Goal: Task Accomplishment & Management: Complete application form

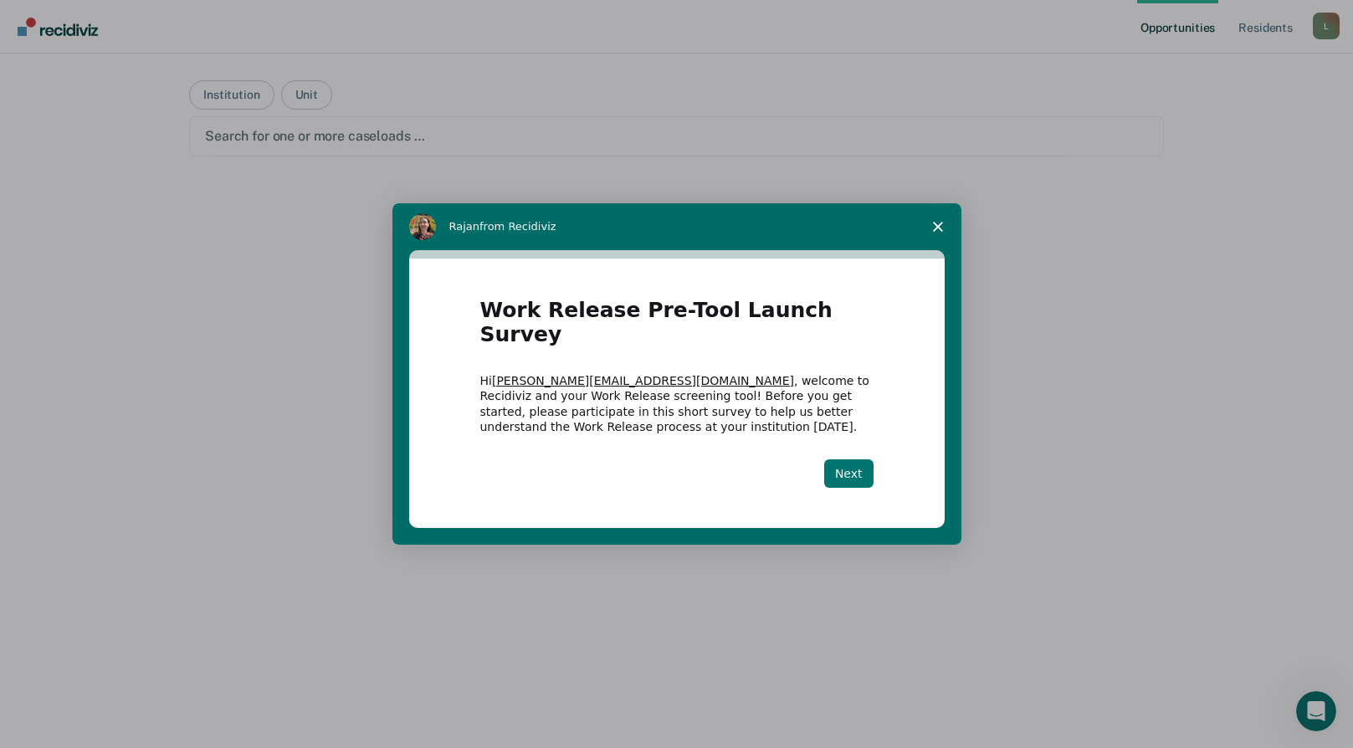
click at [855, 460] on button "Next" at bounding box center [848, 473] width 49 height 28
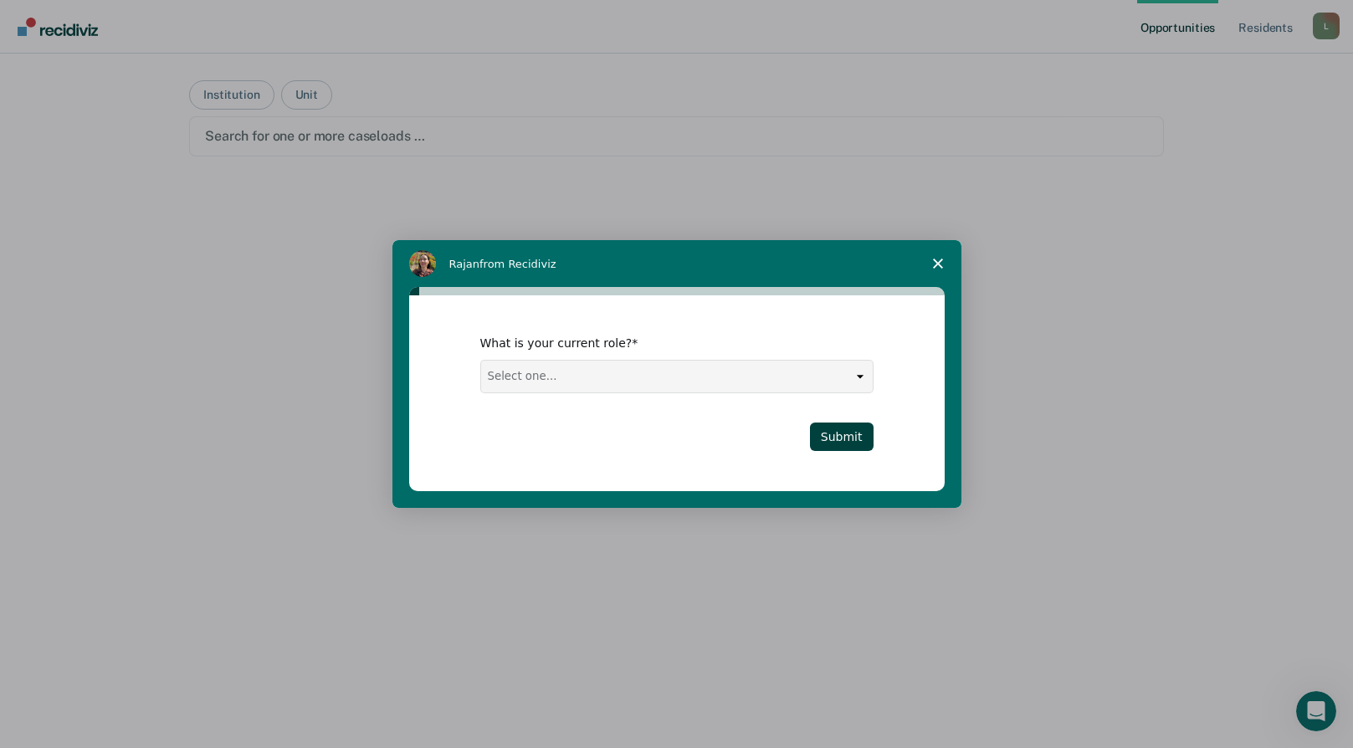
click at [621, 387] on select "Select one... Case Manager FUM Assistant [PERSON_NAME] [PERSON_NAME]" at bounding box center [677, 377] width 392 height 32
select select "Warden"
click at [481, 361] on select "Select one... Case Manager FUM Assistant [PERSON_NAME] [PERSON_NAME]" at bounding box center [677, 377] width 392 height 32
click at [818, 439] on button "Submit" at bounding box center [842, 437] width 64 height 28
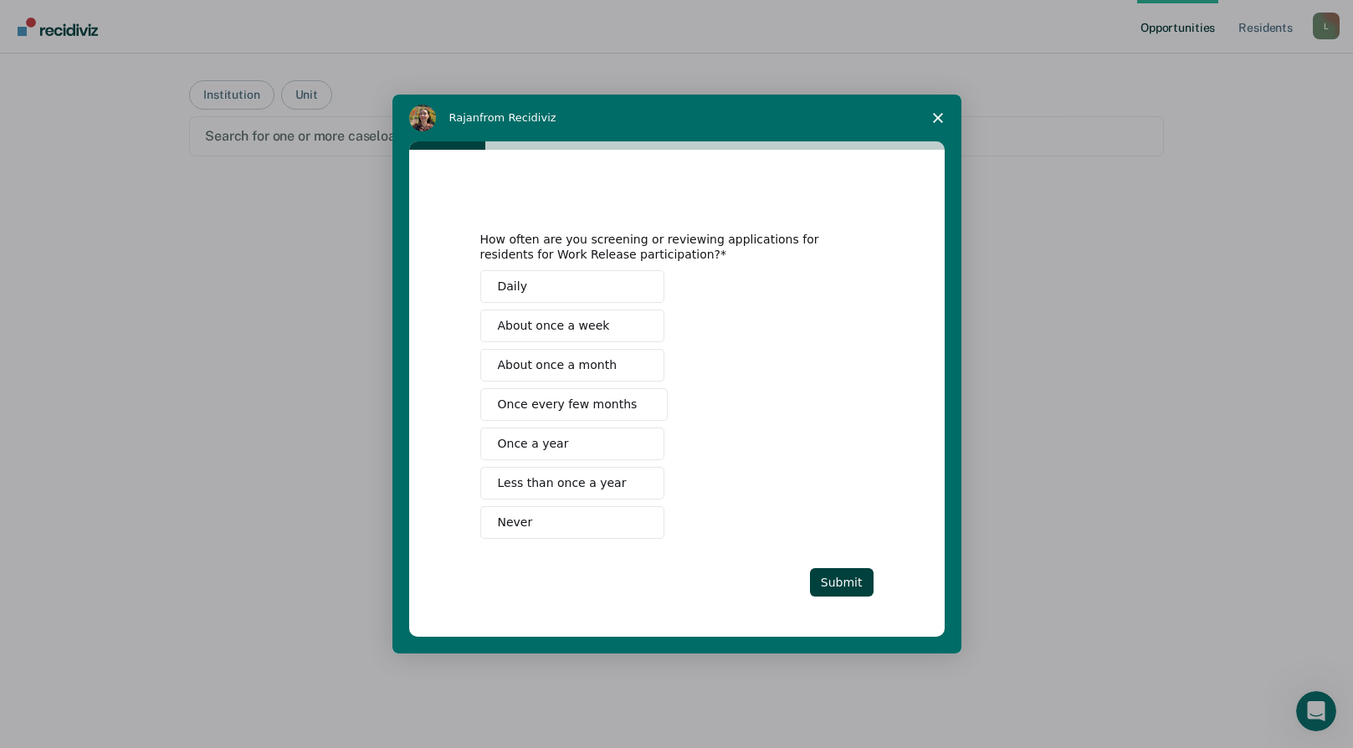
click at [519, 325] on span "About once a week" at bounding box center [554, 326] width 112 height 18
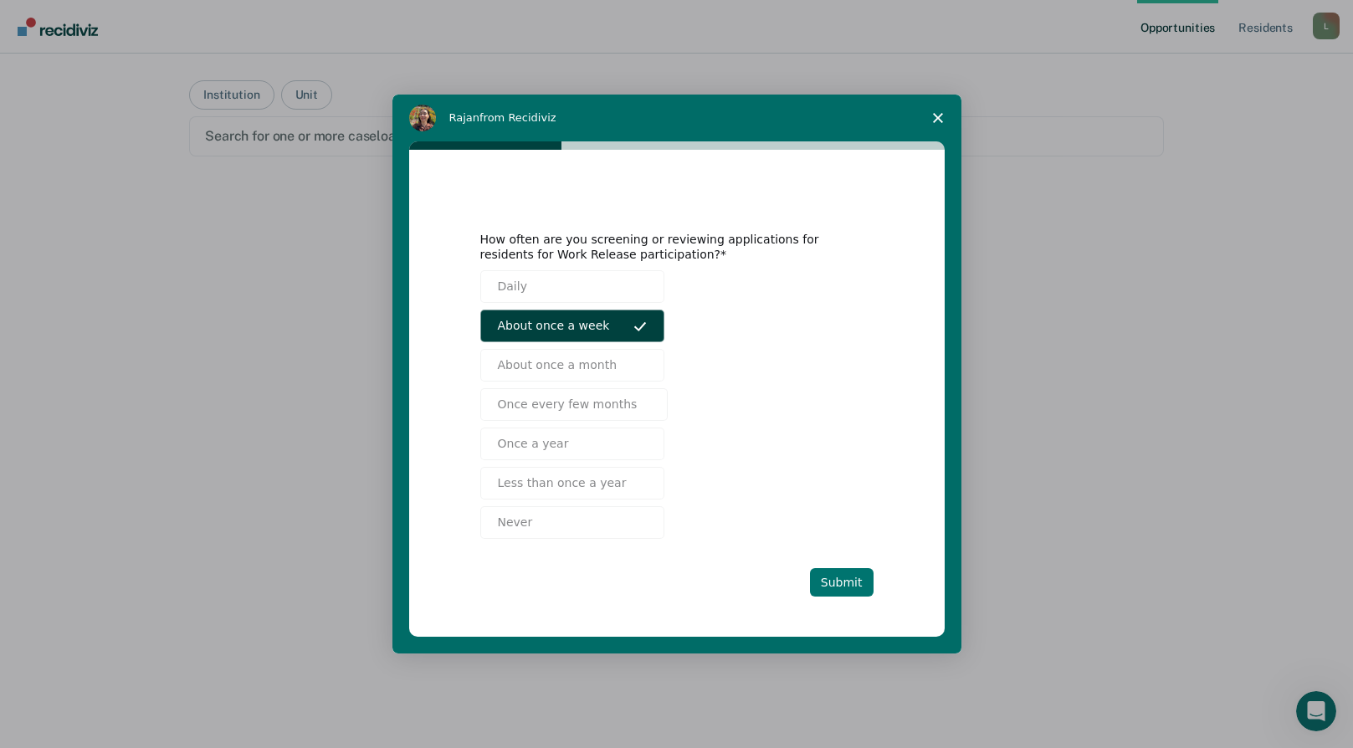
click at [863, 579] on button "Submit" at bounding box center [842, 582] width 64 height 28
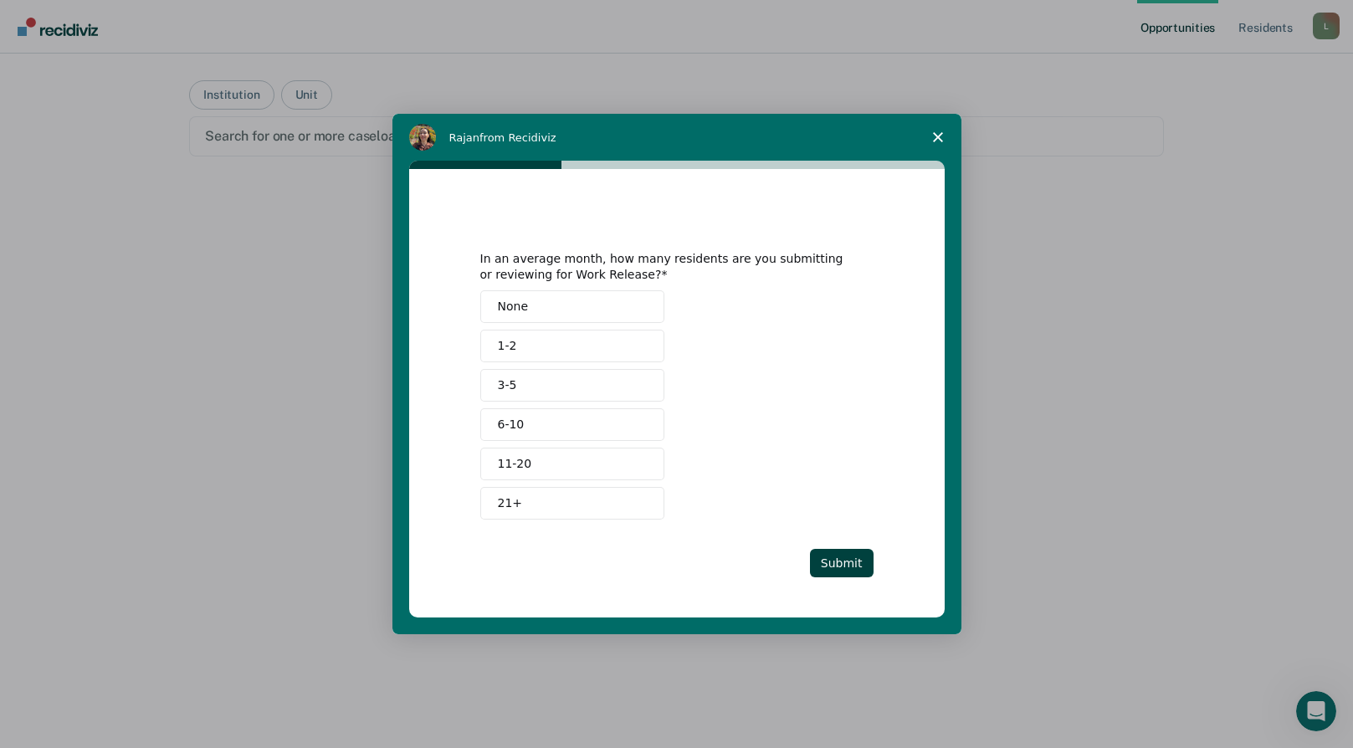
click at [505, 352] on span "1-2" at bounding box center [507, 346] width 19 height 18
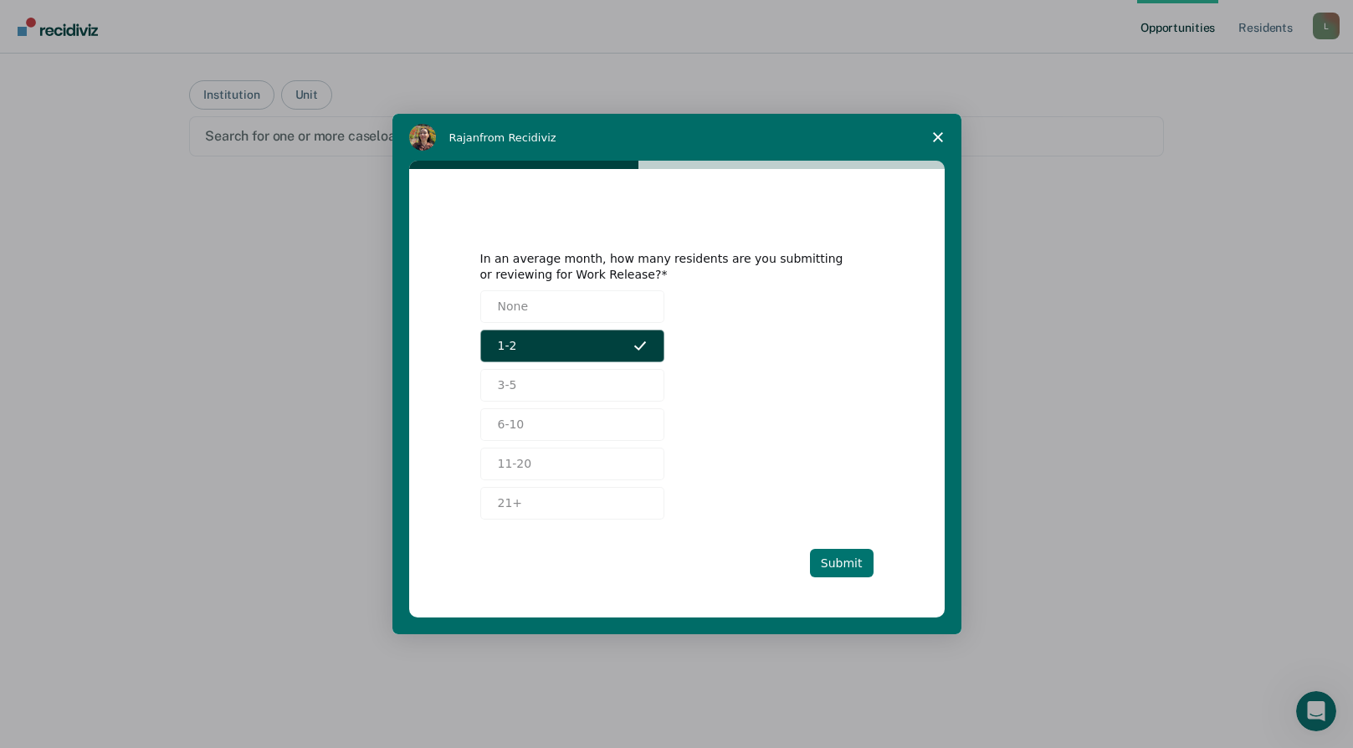
click at [848, 565] on button "Submit" at bounding box center [842, 563] width 64 height 28
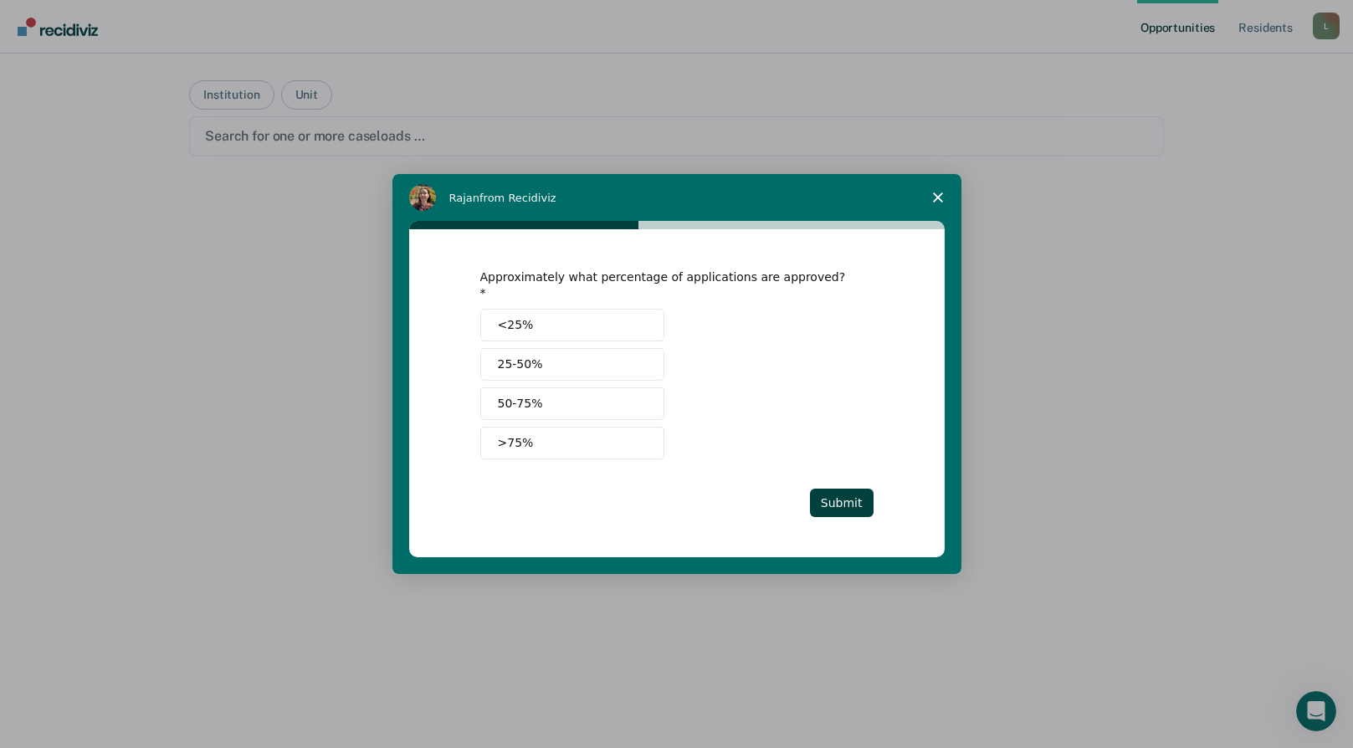
click at [526, 356] on span "25-50%" at bounding box center [520, 365] width 45 height 18
click at [531, 348] on button "25-50%" at bounding box center [572, 364] width 184 height 33
click at [526, 396] on span "50-75%" at bounding box center [520, 404] width 45 height 18
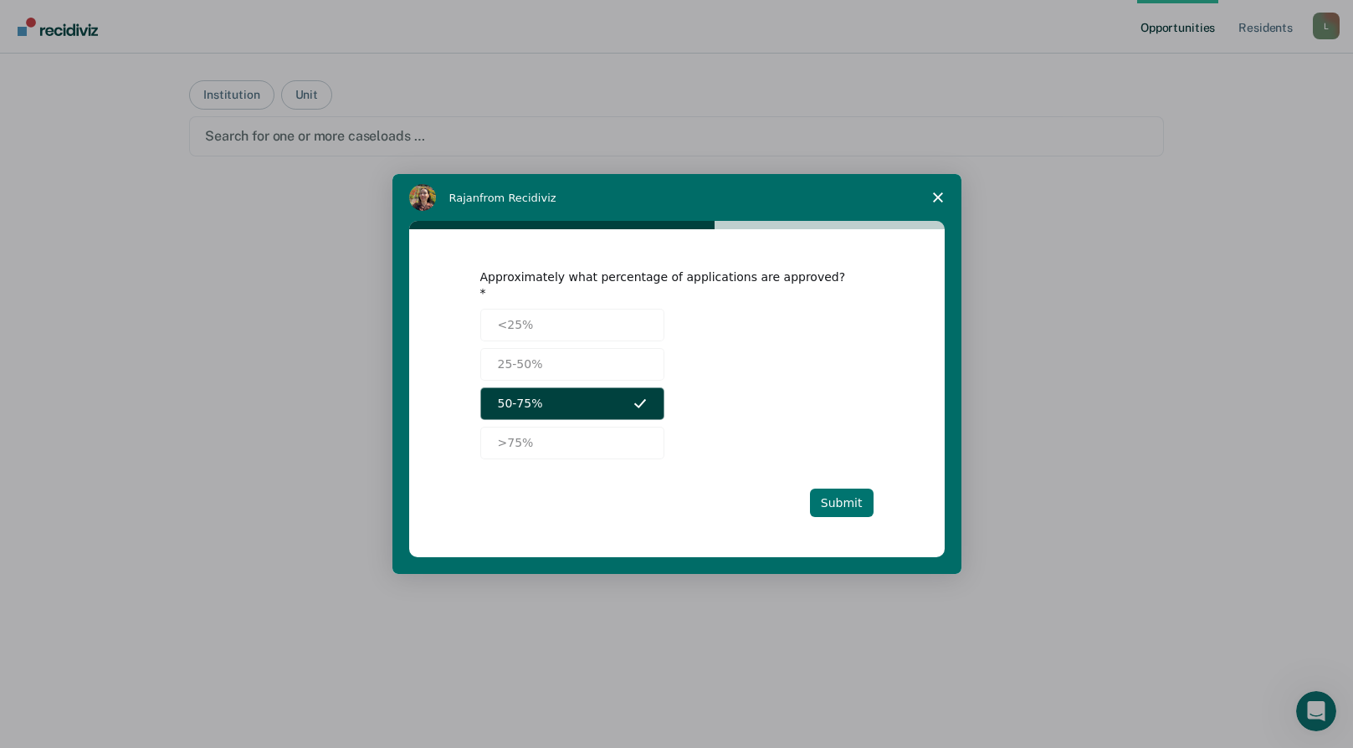
click at [852, 497] on button "Submit" at bounding box center [842, 503] width 64 height 28
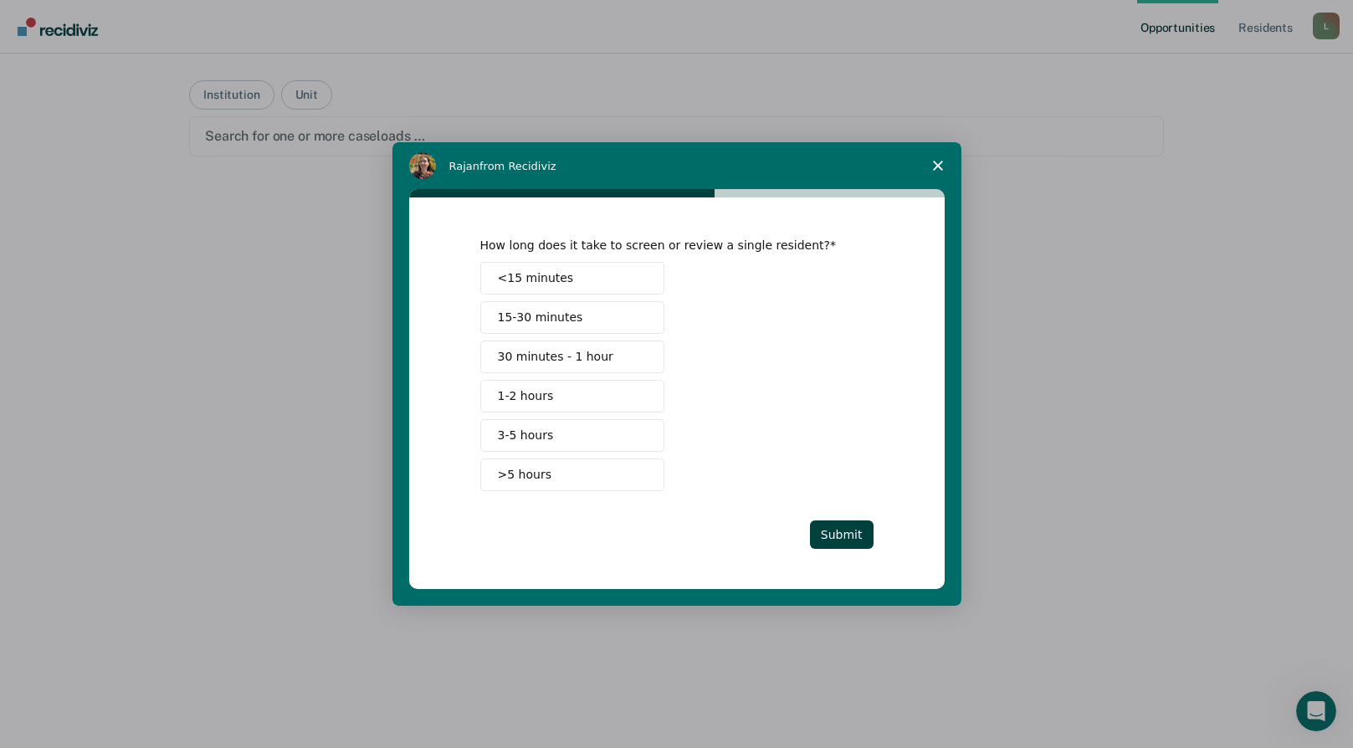
click at [524, 352] on span "30 minutes - 1 hour" at bounding box center [555, 357] width 115 height 18
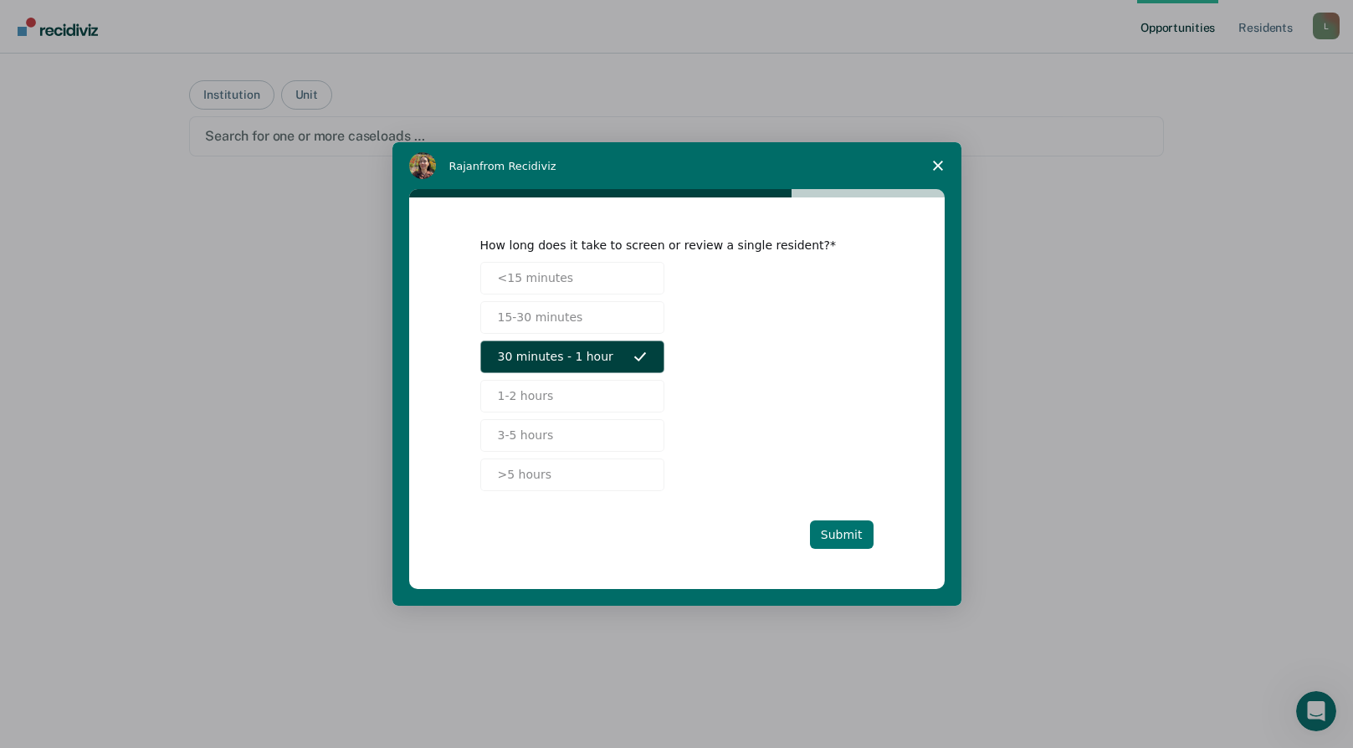
click at [838, 528] on button "Submit" at bounding box center [842, 535] width 64 height 28
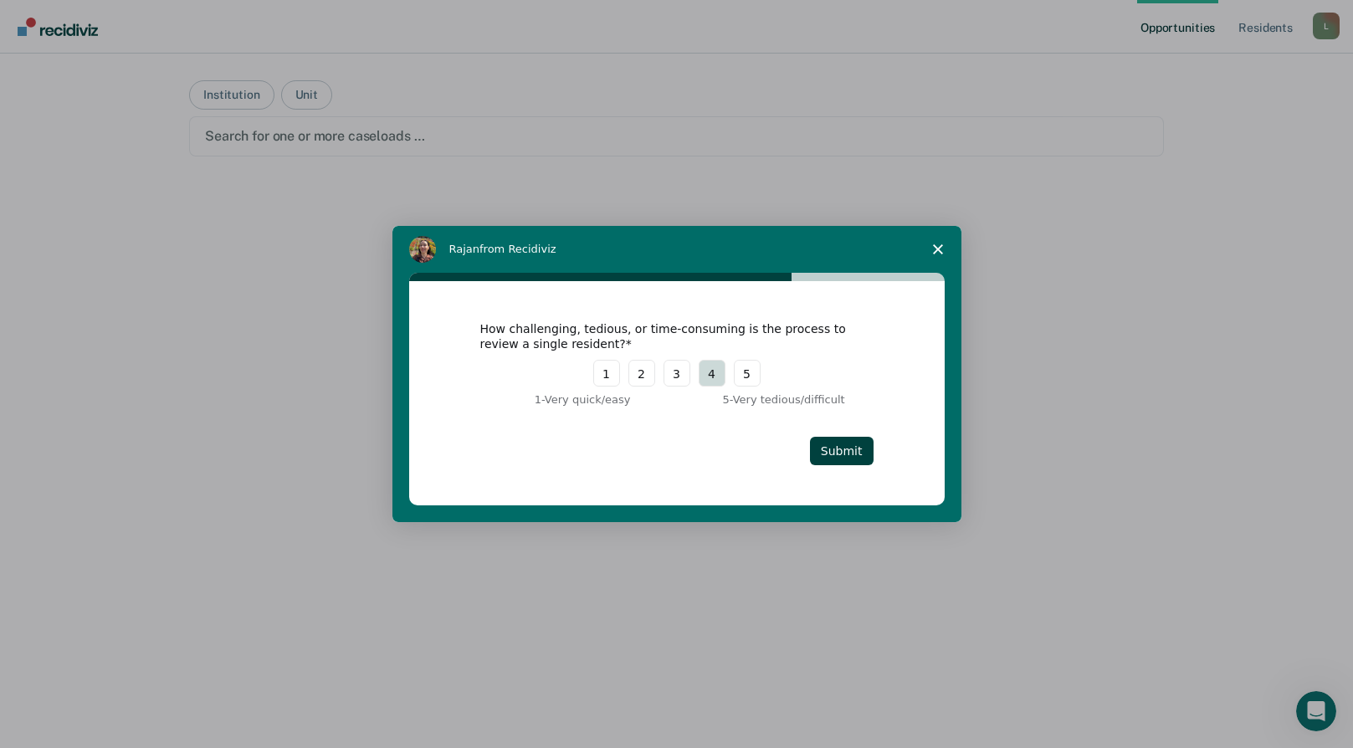
click at [709, 374] on button "4" at bounding box center [712, 373] width 27 height 27
click at [681, 376] on button "3" at bounding box center [677, 373] width 27 height 27
click at [844, 453] on button "Submit" at bounding box center [842, 451] width 64 height 28
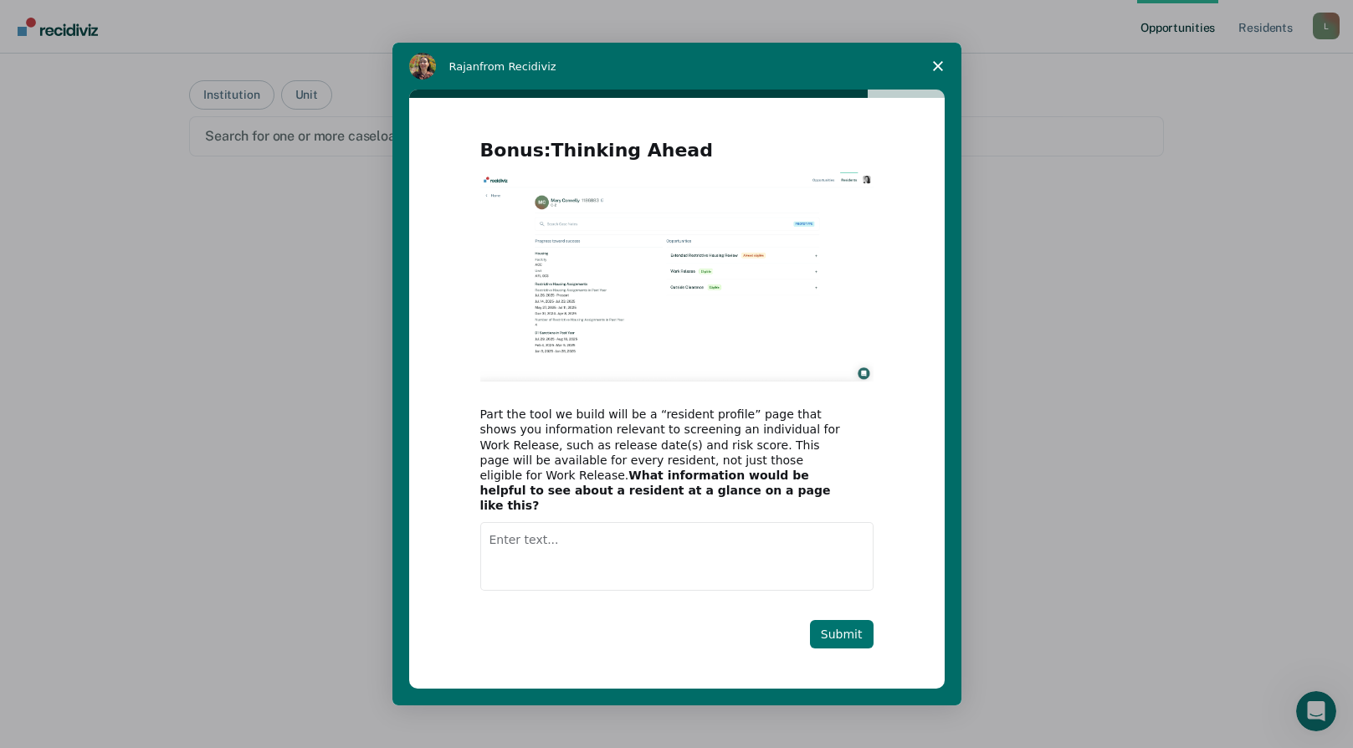
click at [839, 628] on button "Submit" at bounding box center [842, 634] width 64 height 28
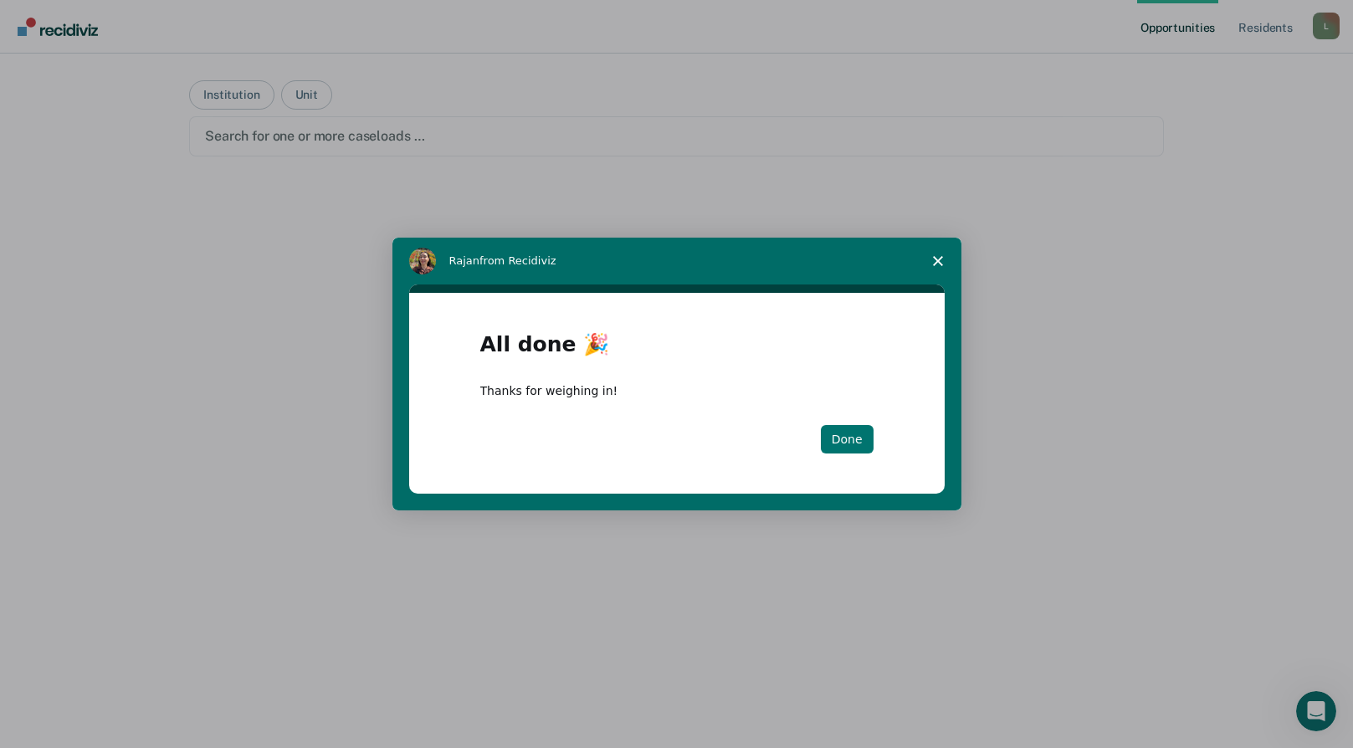
click at [844, 434] on button "Done" at bounding box center [847, 439] width 53 height 28
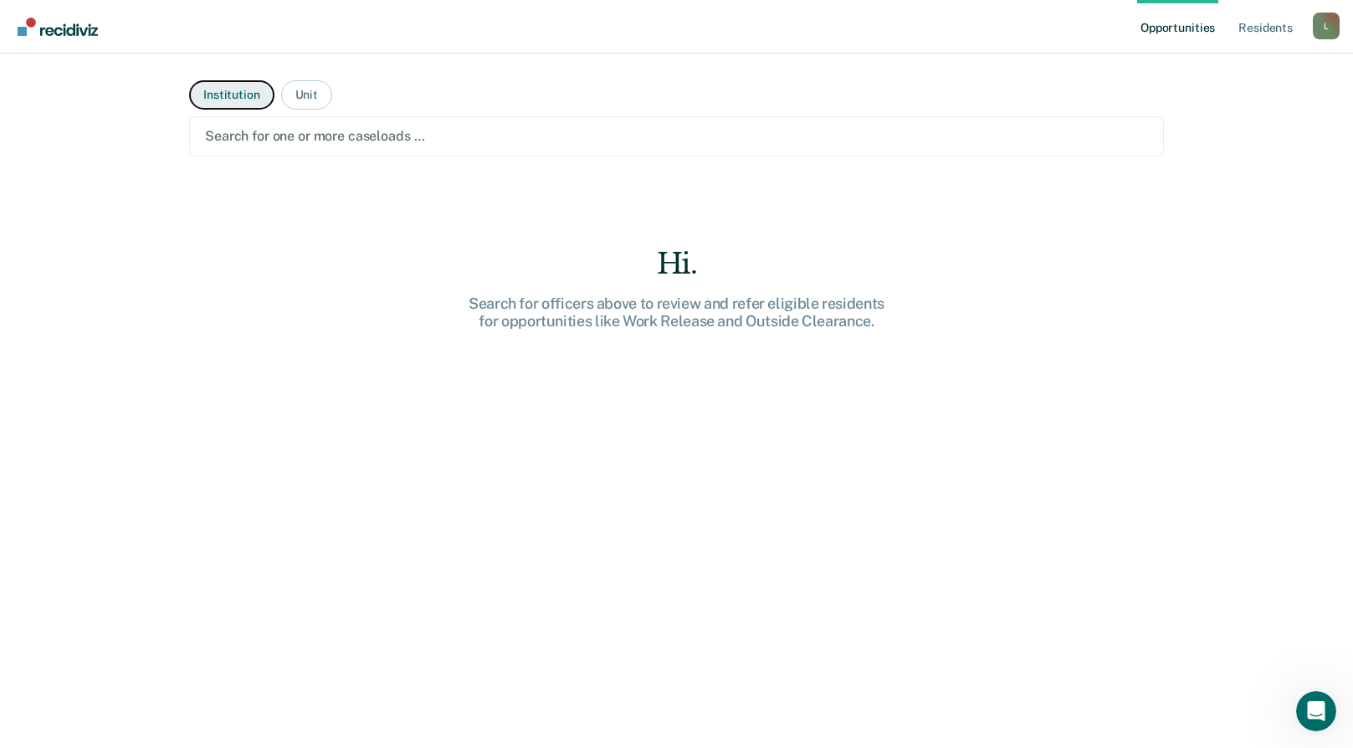
click at [201, 90] on button "Institution" at bounding box center [231, 94] width 85 height 29
click at [412, 127] on div at bounding box center [676, 135] width 943 height 19
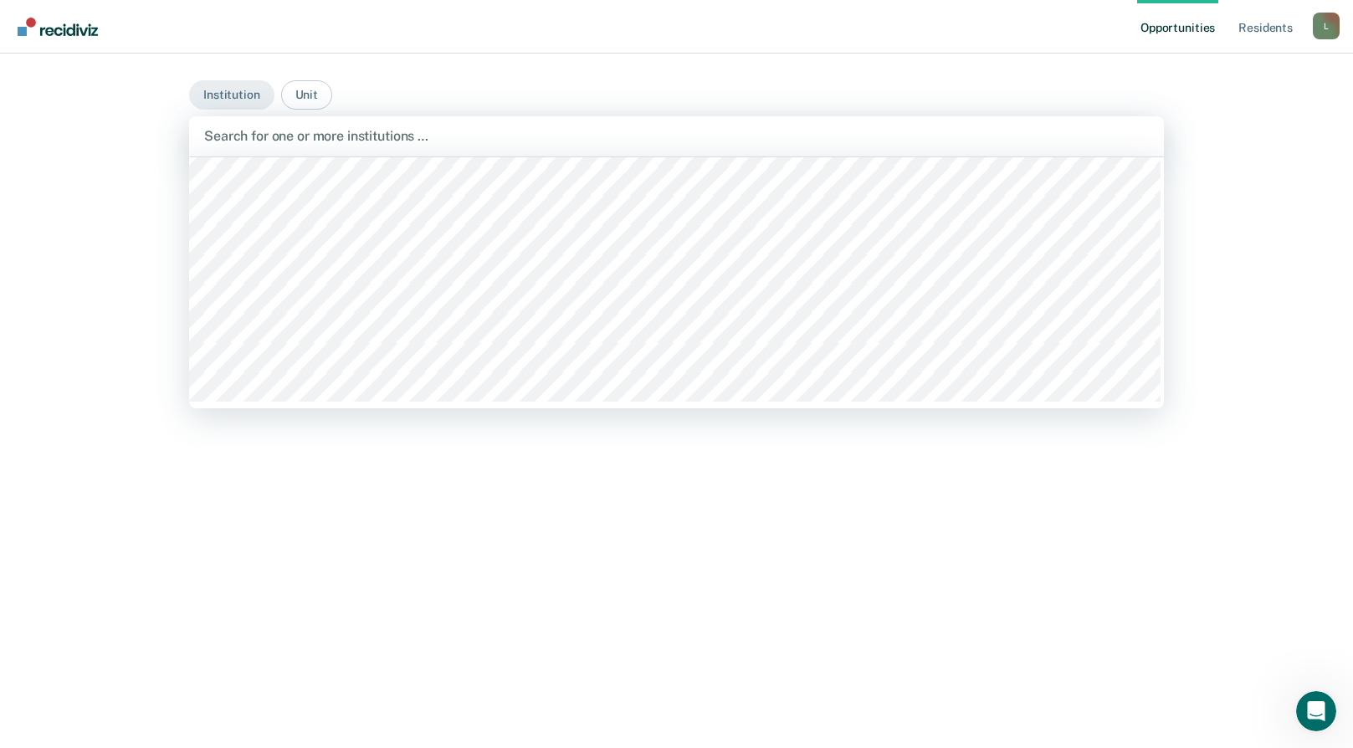
scroll to position [297, 0]
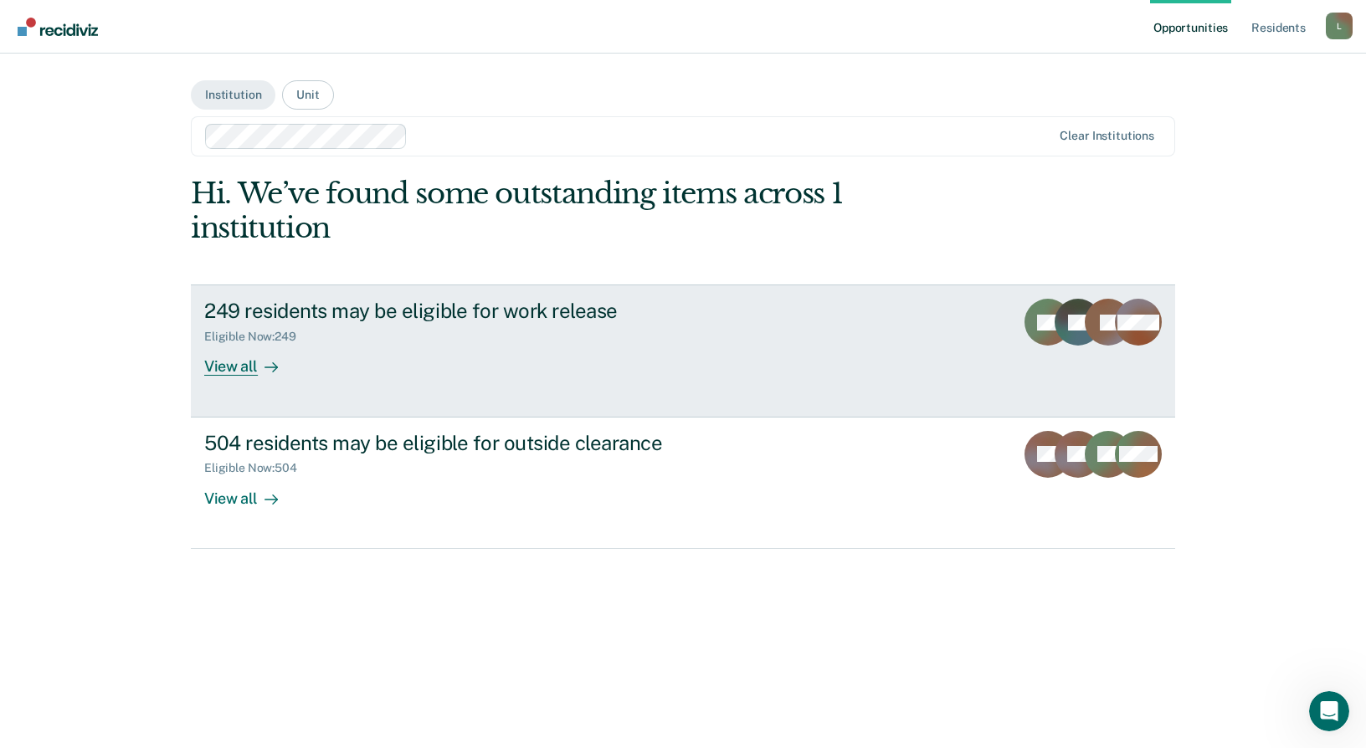
click at [230, 363] on div "View all" at bounding box center [251, 360] width 94 height 33
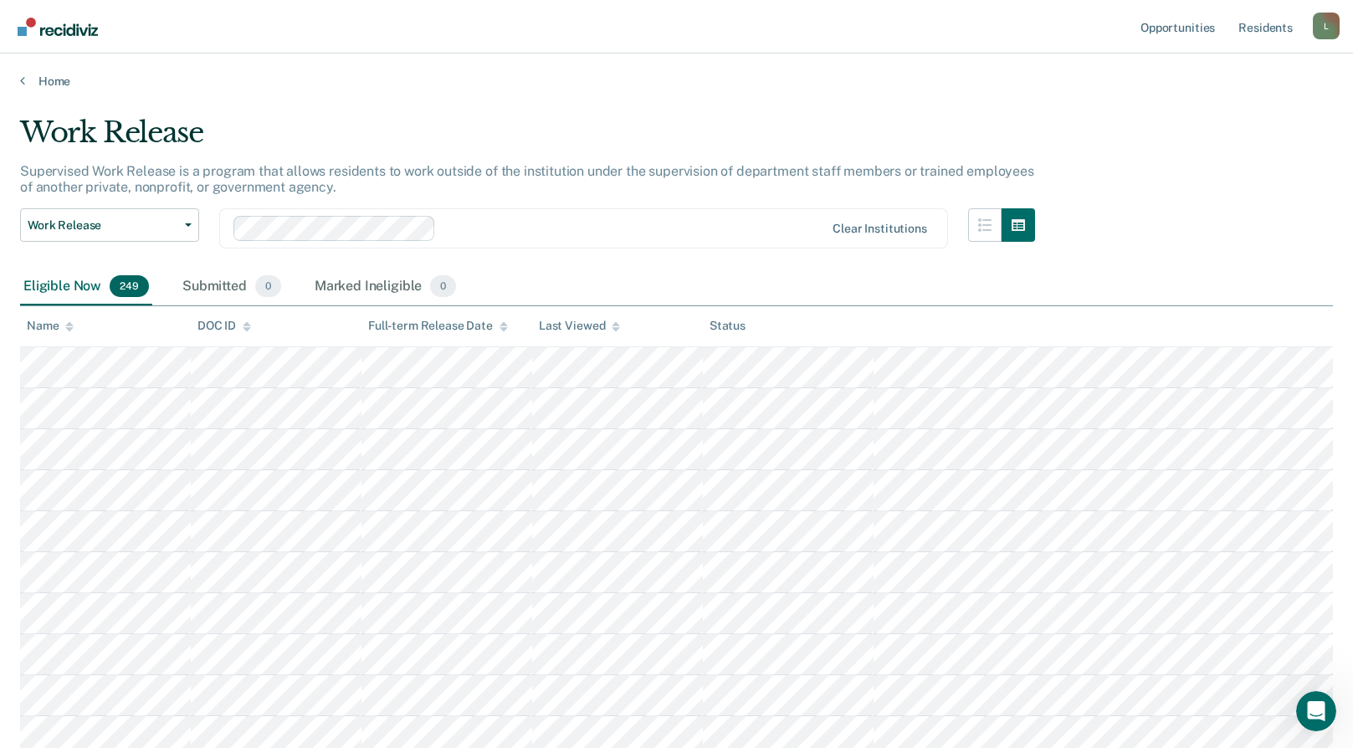
scroll to position [167, 0]
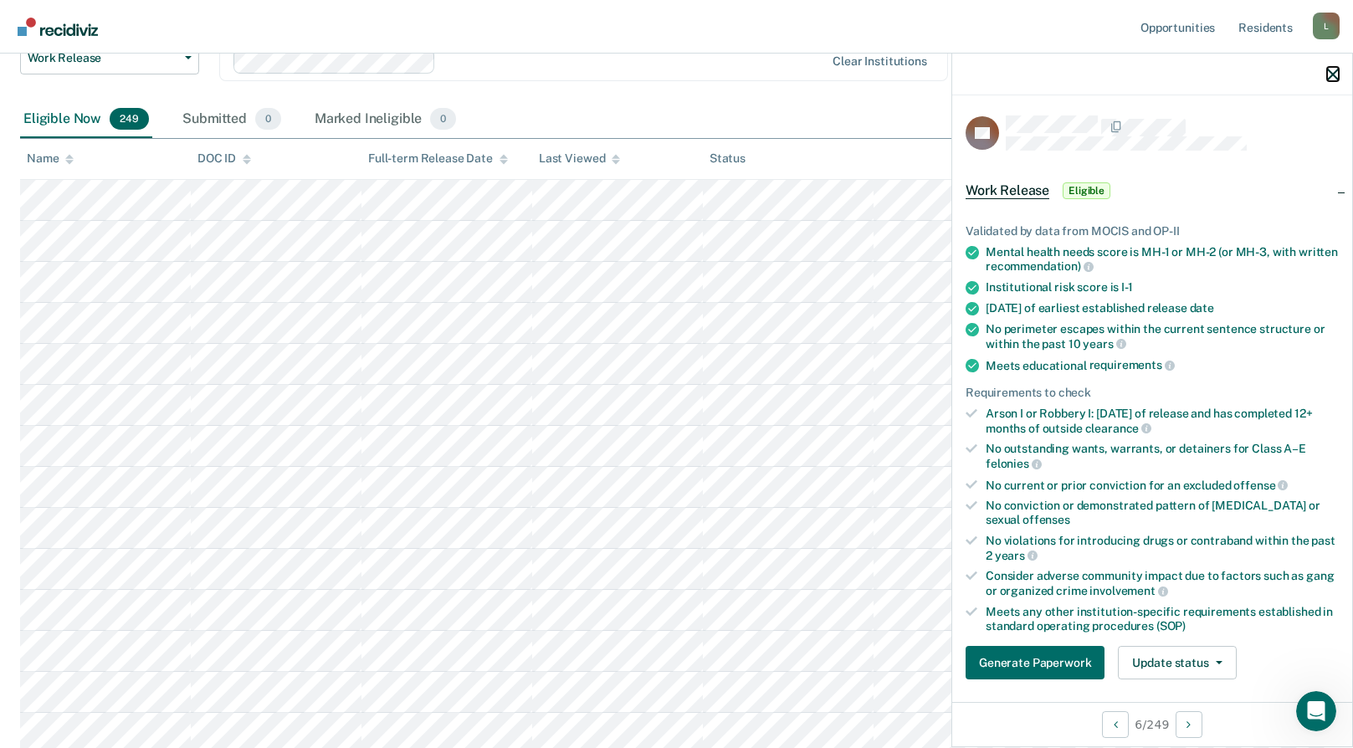
click at [1330, 73] on icon "button" at bounding box center [1333, 75] width 12 height 12
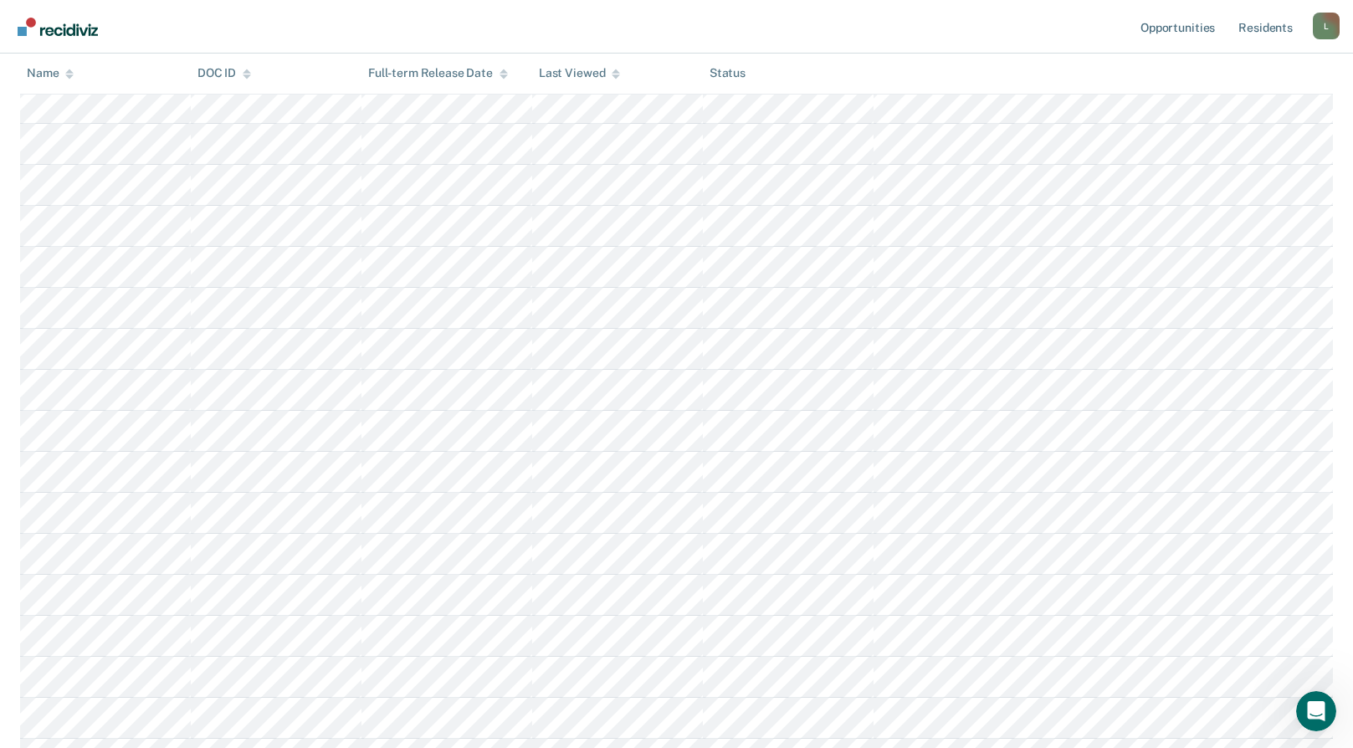
scroll to position [1172, 0]
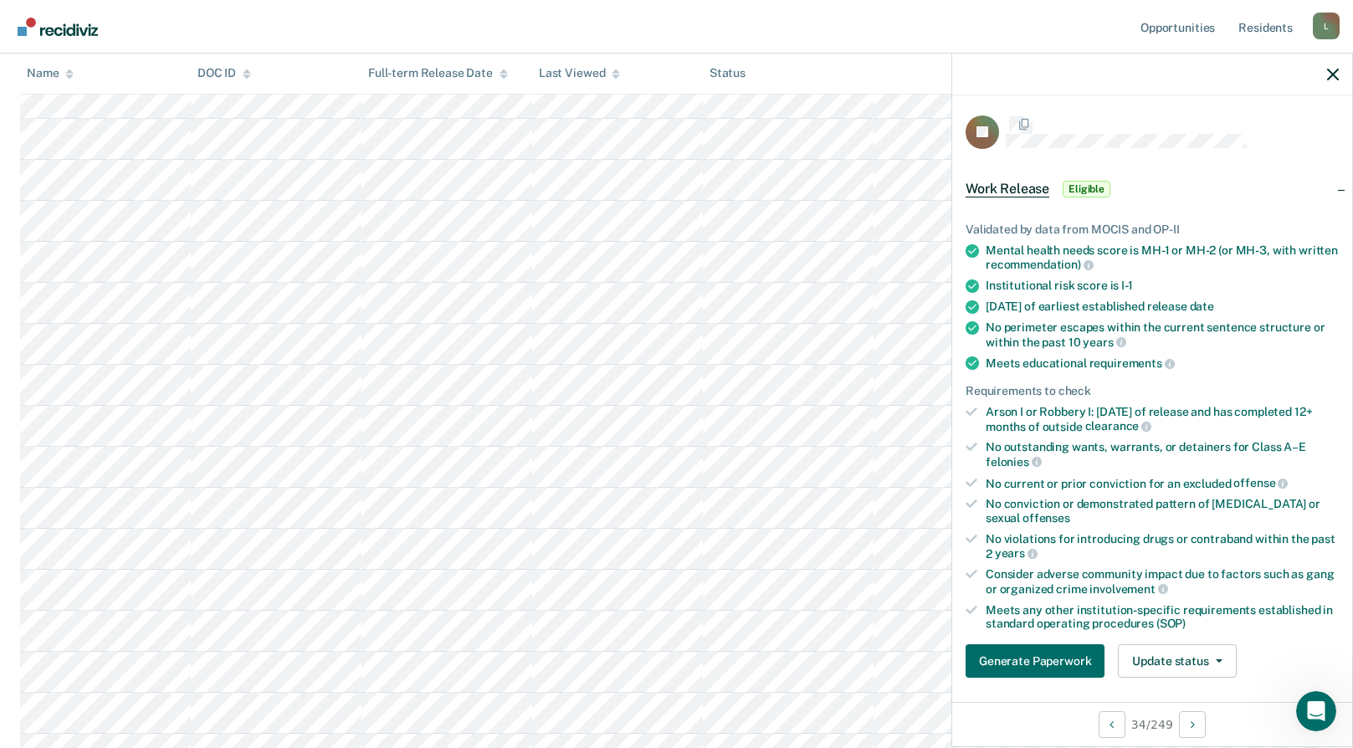
click at [1326, 79] on div at bounding box center [1152, 75] width 400 height 42
click at [1337, 76] on icon "button" at bounding box center [1333, 75] width 12 height 12
